Goal: Information Seeking & Learning: Learn about a topic

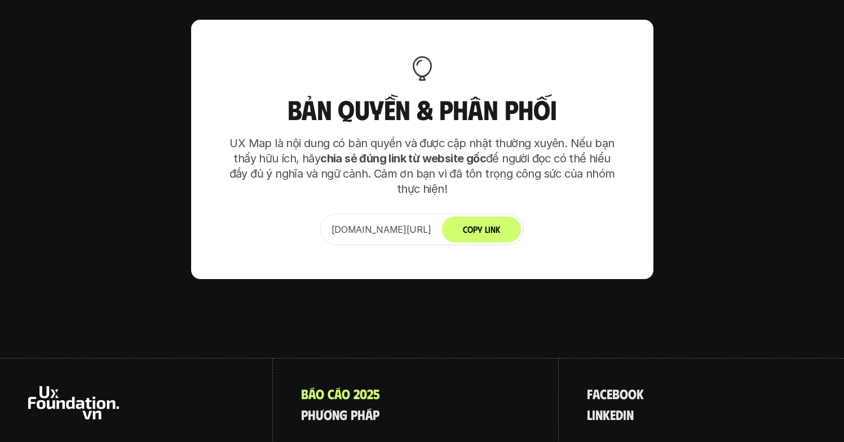
scroll to position [7214, 0]
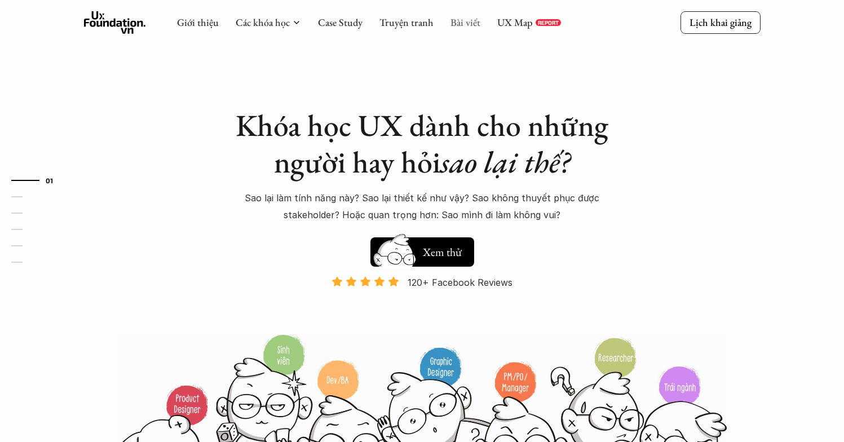
click at [456, 24] on link "Bài viết" at bounding box center [465, 22] width 30 height 13
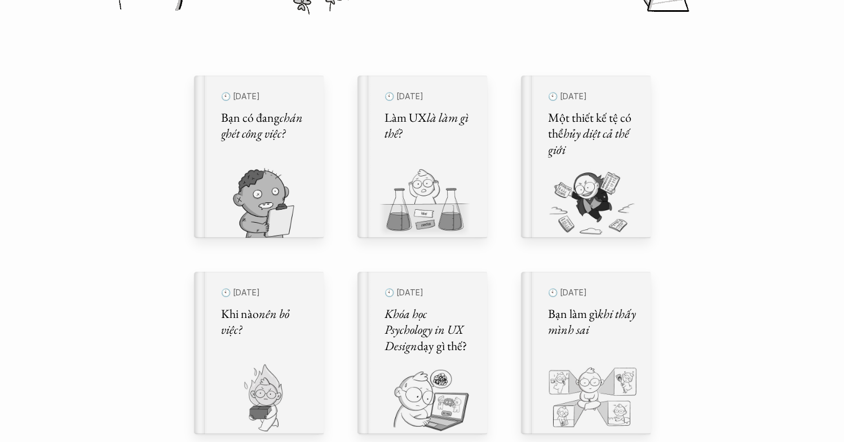
scroll to position [536, 0]
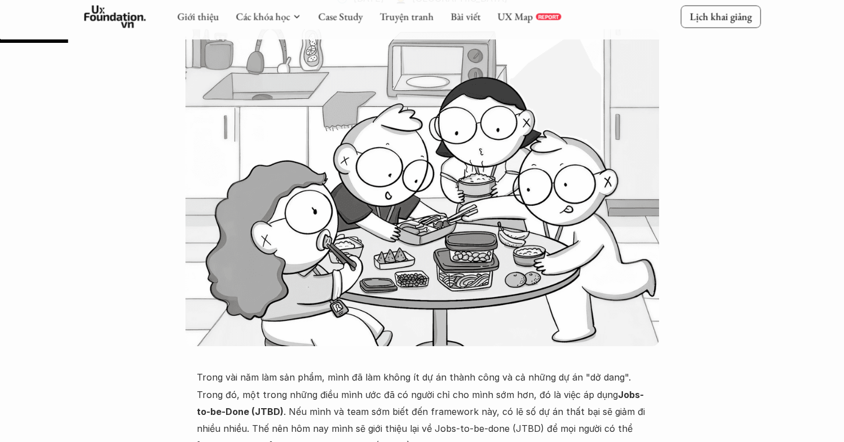
scroll to position [438, 0]
